Goal: Information Seeking & Learning: Learn about a topic

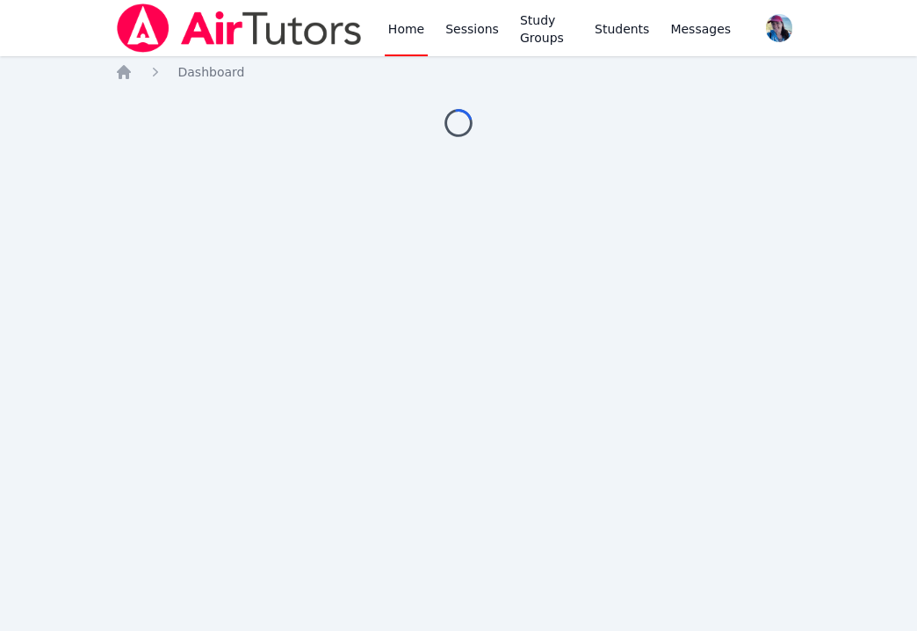
click at [731, 168] on body "Home Sessions Study Groups Students Messages Open user menu [PERSON_NAME] Open …" at bounding box center [458, 315] width 917 height 631
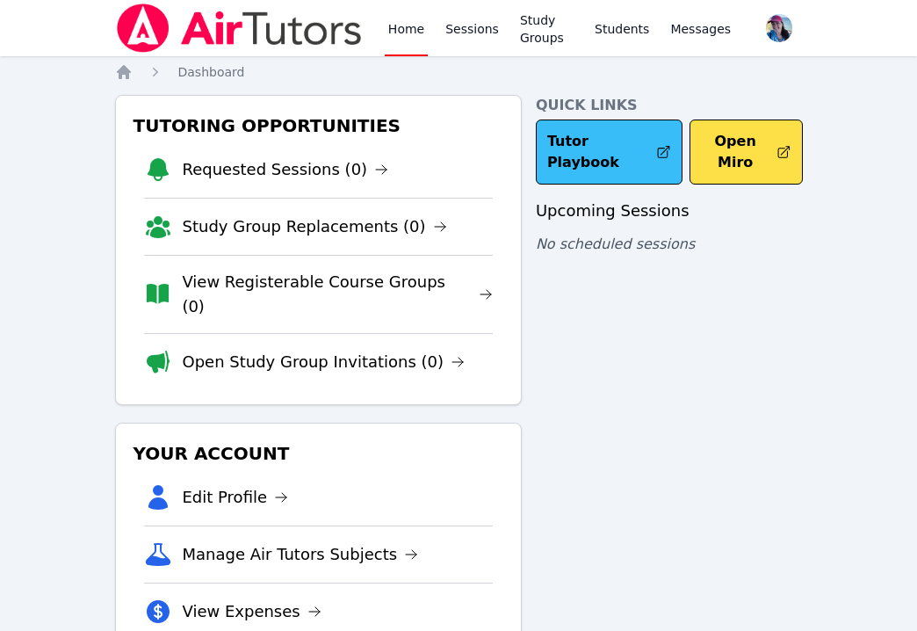
click at [624, 158] on link "Tutor Playbook" at bounding box center [610, 151] width 148 height 65
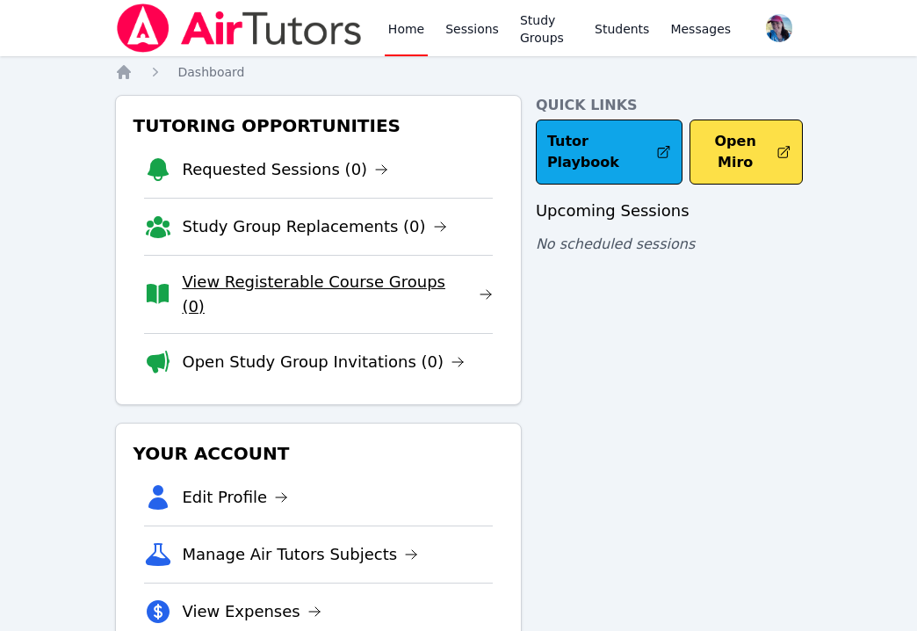
click at [315, 286] on link "View Registerable Course Groups (0)" at bounding box center [337, 294] width 311 height 49
